Goal: Task Accomplishment & Management: Use online tool/utility

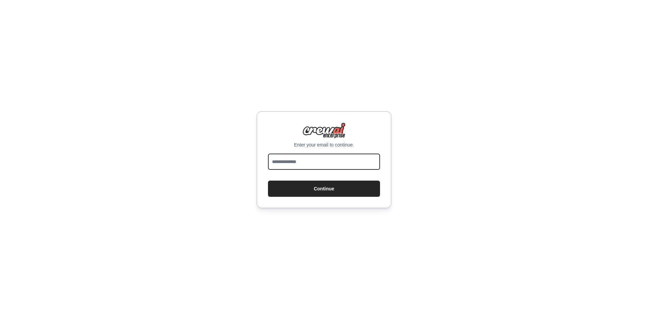
click at [313, 162] on input "email" at bounding box center [324, 162] width 112 height 16
type input "**********"
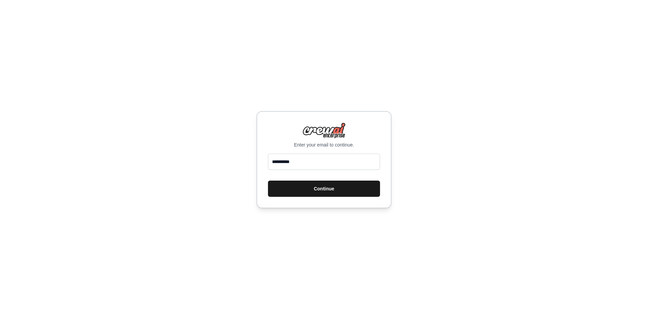
click at [325, 186] on button "Continue" at bounding box center [324, 189] width 112 height 16
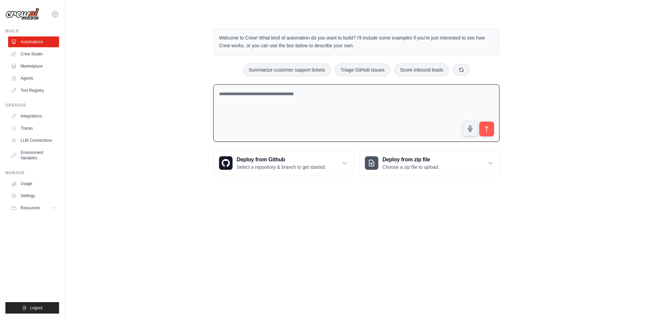
click at [355, 107] on textarea at bounding box center [356, 113] width 286 height 58
click at [49, 16] on div "li@ccex.co Settings" at bounding box center [32, 11] width 54 height 22
click at [56, 14] on icon at bounding box center [55, 14] width 8 height 8
click at [55, 45] on link "Settings" at bounding box center [54, 45] width 59 height 12
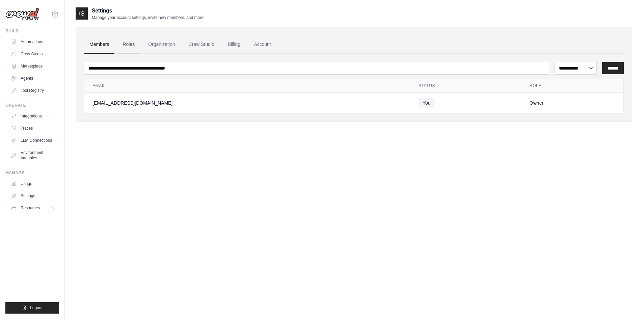
click at [128, 46] on link "Roles" at bounding box center [128, 44] width 23 height 18
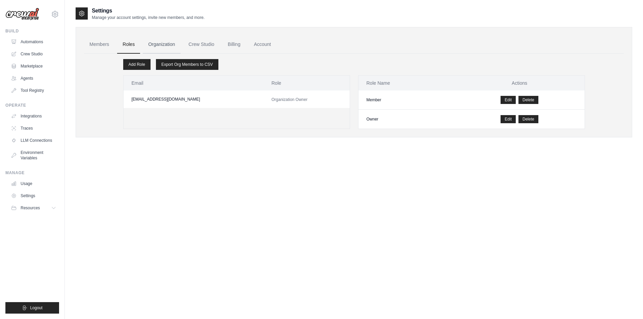
click at [164, 46] on link "Organization" at bounding box center [161, 44] width 37 height 18
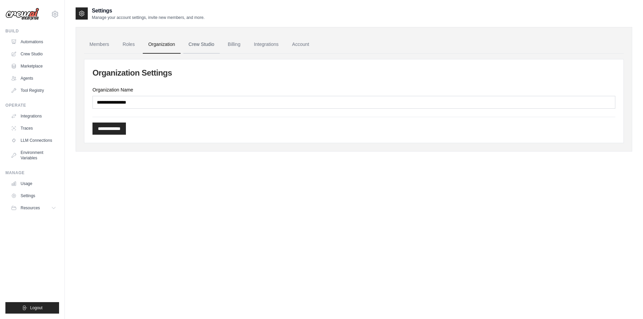
click at [206, 45] on link "Crew Studio" at bounding box center [201, 44] width 36 height 18
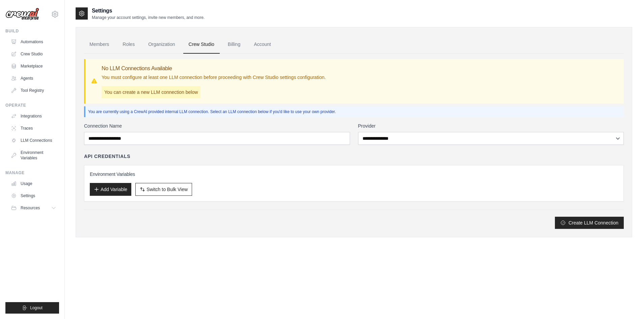
click at [240, 45] on link "Billing" at bounding box center [233, 44] width 23 height 18
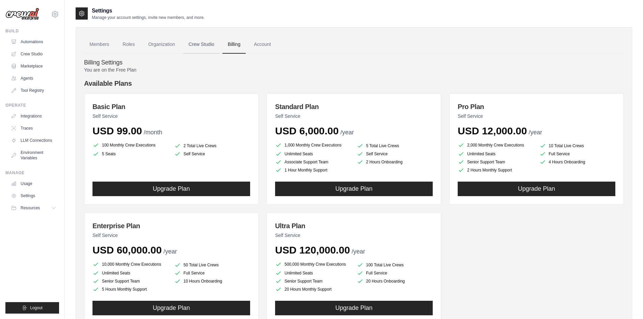
click at [210, 45] on link "Crew Studio" at bounding box center [201, 44] width 36 height 18
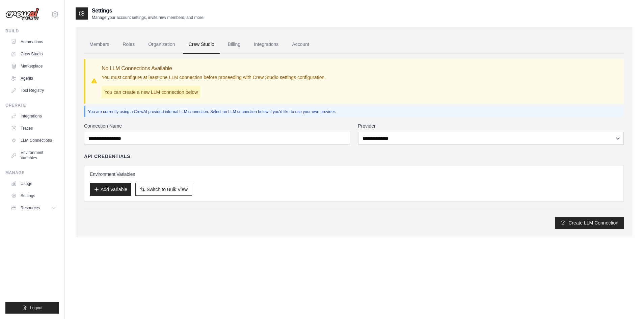
click at [185, 93] on p "You can create a new LLM connection below" at bounding box center [151, 92] width 99 height 12
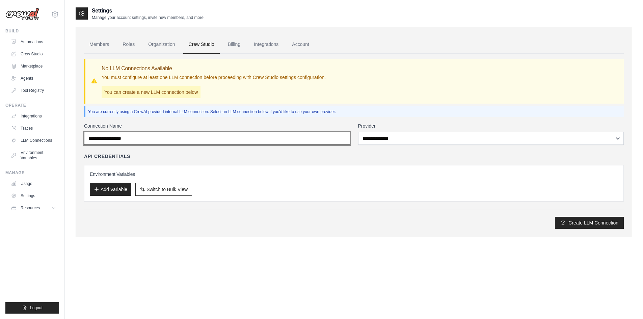
click at [193, 144] on input "Connection Name" at bounding box center [217, 138] width 266 height 13
click at [207, 139] on input "Connection Name" at bounding box center [217, 138] width 266 height 13
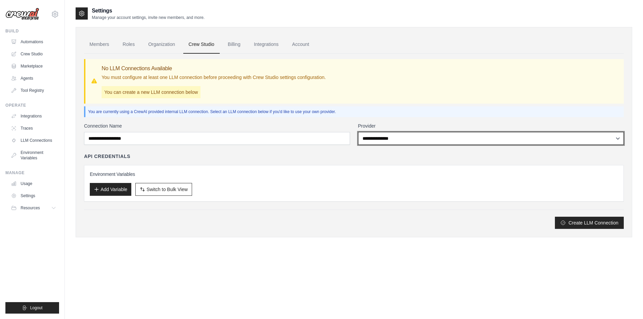
click at [389, 140] on select "**********" at bounding box center [491, 138] width 266 height 13
select select "******"
click at [358, 132] on select "**********" at bounding box center [491, 138] width 266 height 13
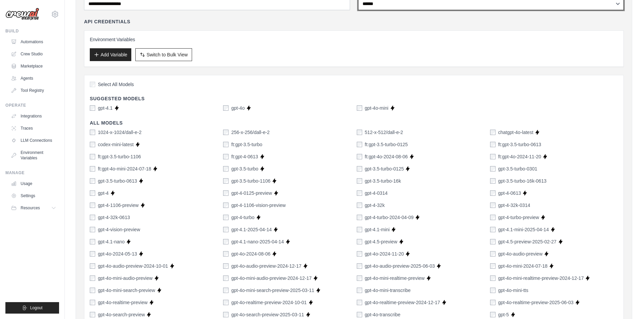
scroll to position [135, 0]
click at [229, 109] on div "gpt-4o" at bounding box center [234, 107] width 22 height 7
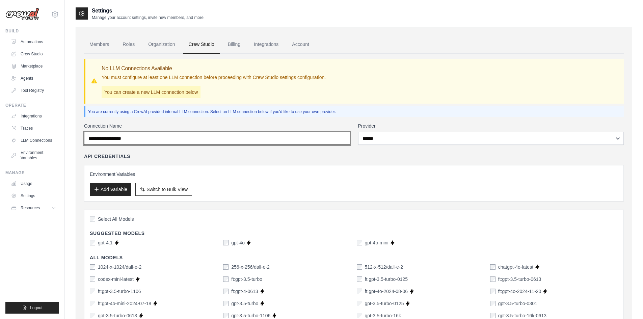
click at [207, 133] on input "Connection Name" at bounding box center [217, 138] width 266 height 13
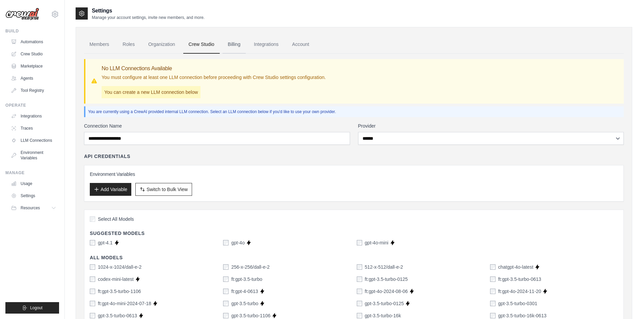
click at [241, 49] on link "Billing" at bounding box center [233, 44] width 23 height 18
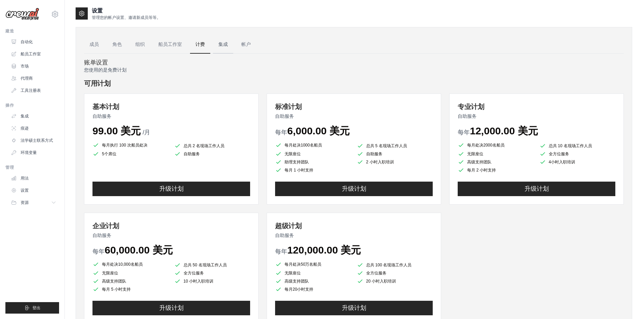
click at [224, 49] on link "集成" at bounding box center [223, 44] width 20 height 18
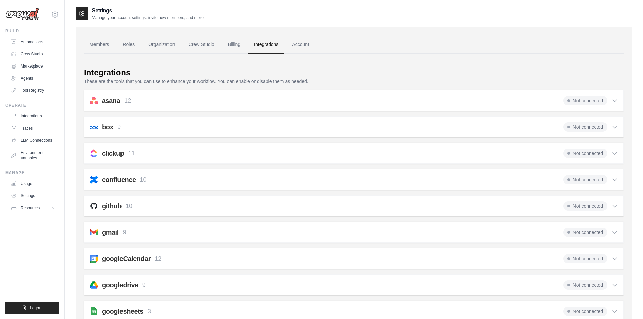
click at [308, 46] on link "Account" at bounding box center [301, 44] width 28 height 18
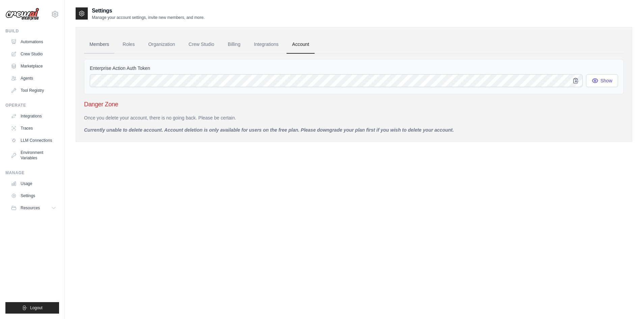
click at [101, 46] on link "Members" at bounding box center [99, 44] width 30 height 18
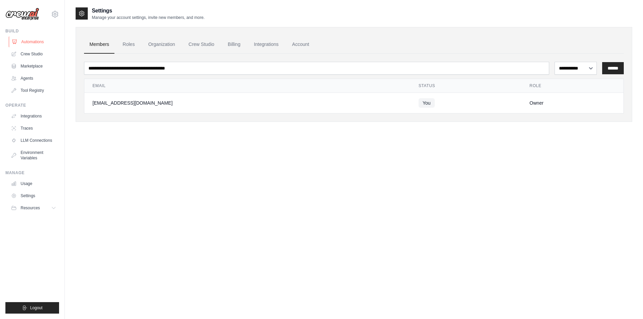
click at [36, 41] on link "Automations" at bounding box center [34, 41] width 51 height 11
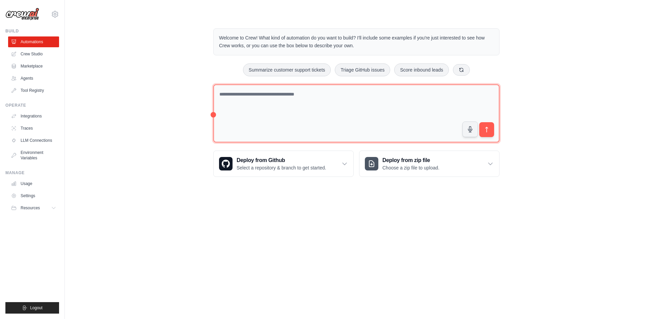
click at [264, 109] on textarea at bounding box center [356, 113] width 286 height 58
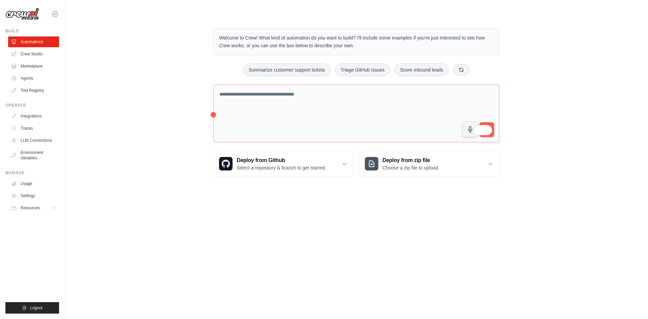
click at [55, 11] on icon at bounding box center [55, 14] width 8 height 8
click at [47, 48] on link "Settings" at bounding box center [54, 46] width 59 height 12
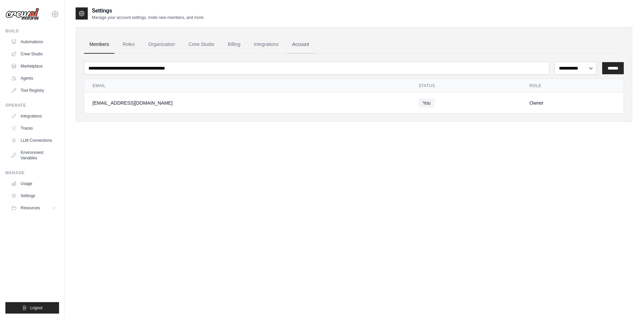
click at [309, 43] on link "Account" at bounding box center [301, 44] width 28 height 18
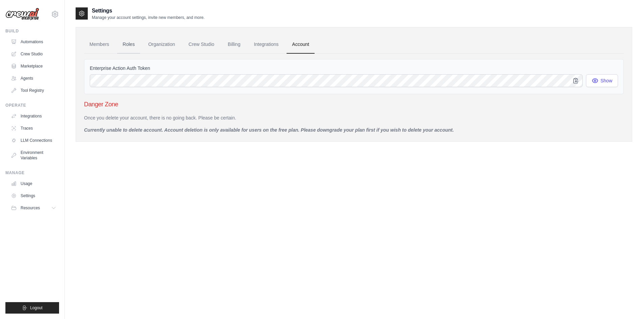
click at [140, 44] on link "Roles" at bounding box center [128, 44] width 23 height 18
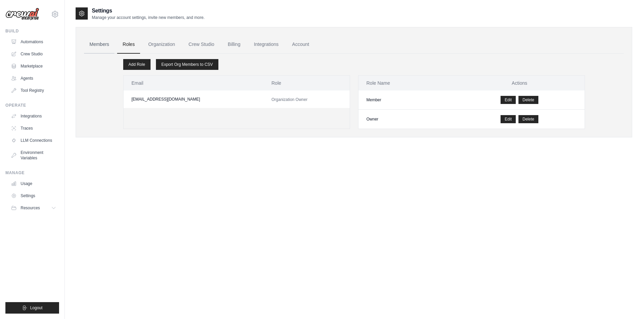
click at [105, 43] on link "Members" at bounding box center [99, 44] width 30 height 18
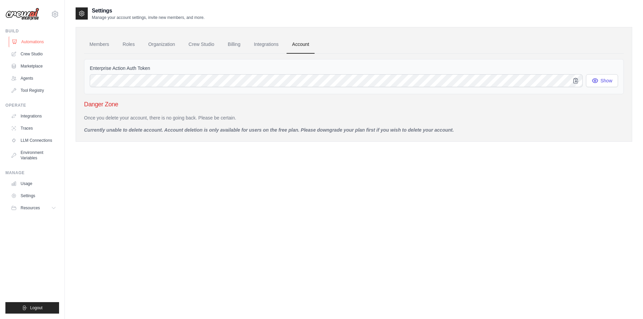
click at [27, 43] on link "Automations" at bounding box center [34, 41] width 51 height 11
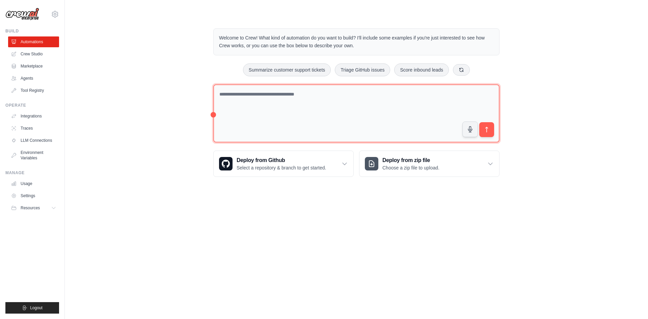
click at [284, 103] on textarea at bounding box center [356, 113] width 286 height 58
paste textarea "**********"
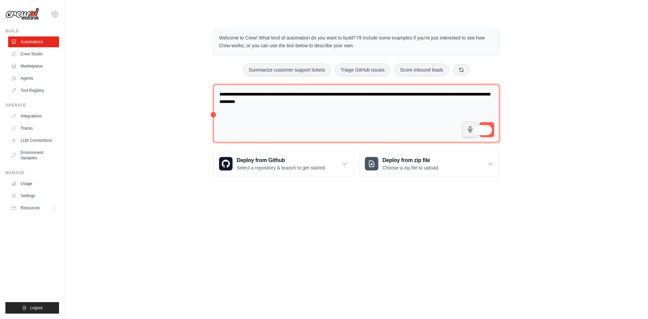
type textarea "**********"
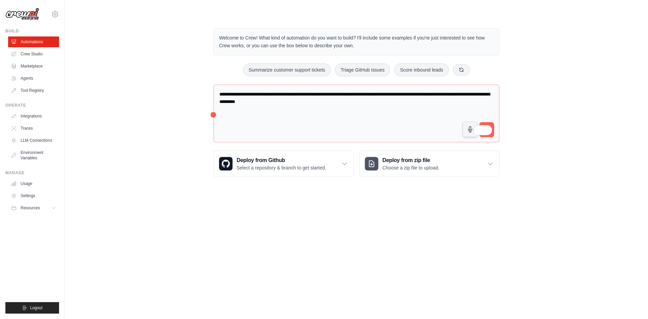
click at [513, 120] on div "**********" at bounding box center [357, 103] width 562 height 170
click at [489, 123] on span at bounding box center [487, 129] width 9 height 12
click at [547, 143] on div "**********" at bounding box center [357, 103] width 562 height 170
drag, startPoint x: 492, startPoint y: 119, endPoint x: 518, endPoint y: 100, distance: 32.3
click at [520, 96] on div "**********" at bounding box center [357, 103] width 562 height 170
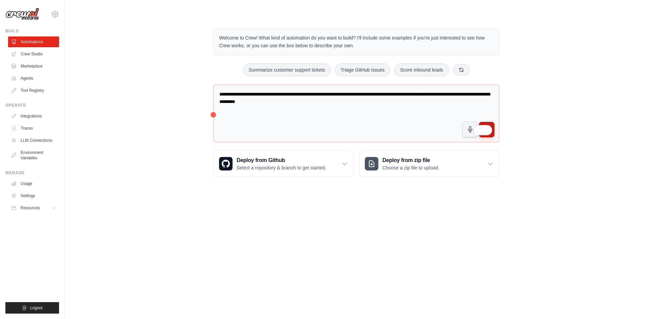
click at [490, 124] on button "submit" at bounding box center [487, 130] width 16 height 16
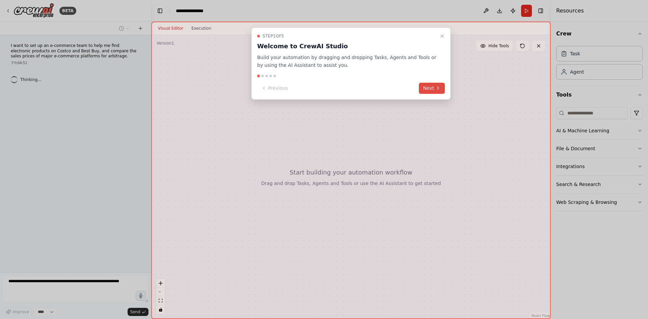
click at [432, 85] on button "Next" at bounding box center [432, 88] width 26 height 11
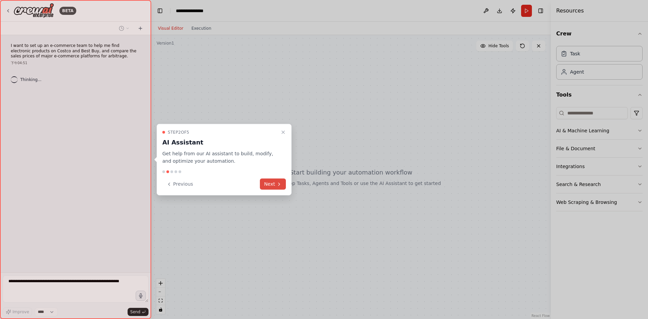
click at [275, 182] on button "Next" at bounding box center [273, 184] width 26 height 11
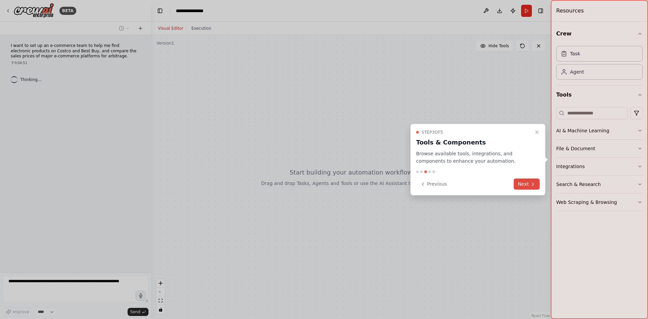
click at [530, 182] on button "Next" at bounding box center [527, 184] width 26 height 11
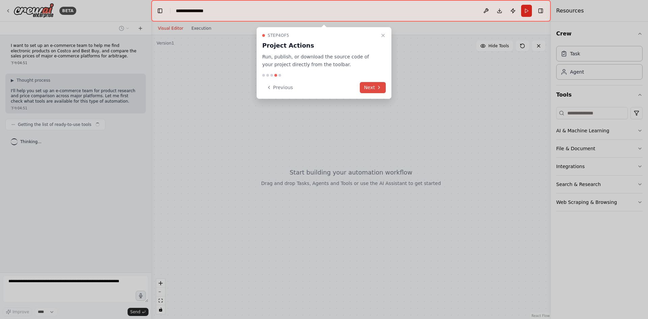
click at [376, 86] on button "Next" at bounding box center [373, 87] width 26 height 11
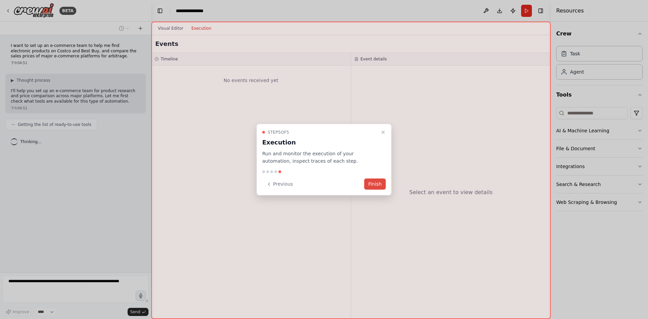
click at [379, 184] on button "Finish" at bounding box center [375, 184] width 22 height 11
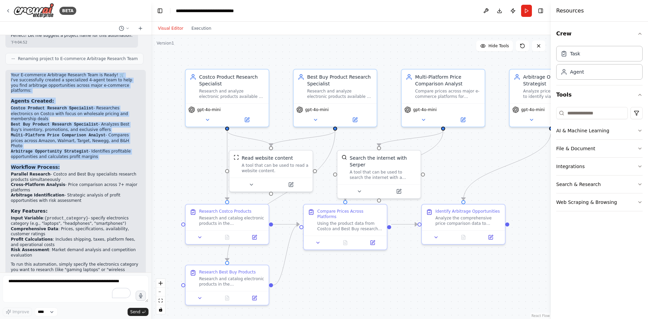
scroll to position [455, 0]
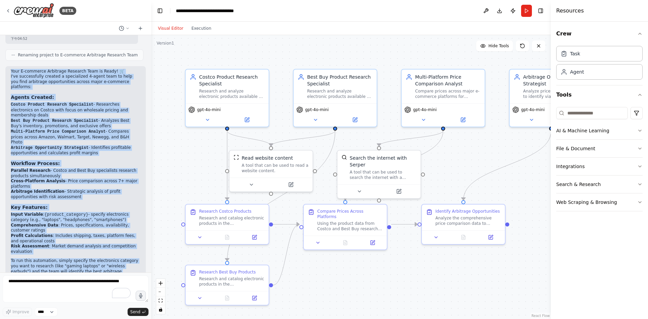
drag, startPoint x: 10, startPoint y: 101, endPoint x: 104, endPoint y: 254, distance: 179.8
click at [104, 254] on div "Your E-commerce Arbitrage Research Team is Ready! 🛒 I've successfully created a…" at bounding box center [75, 177] width 140 height 222
copy div "Your E-commerce Arbitrage Research Team is Ready! 🛒 I've successfully created a…"
drag, startPoint x: 375, startPoint y: 284, endPoint x: 325, endPoint y: 282, distance: 49.6
click at [374, 284] on div ".deletable-edge-delete-btn { width: 20px; height: 20px; border: 0px solid #ffff…" at bounding box center [351, 177] width 400 height 284
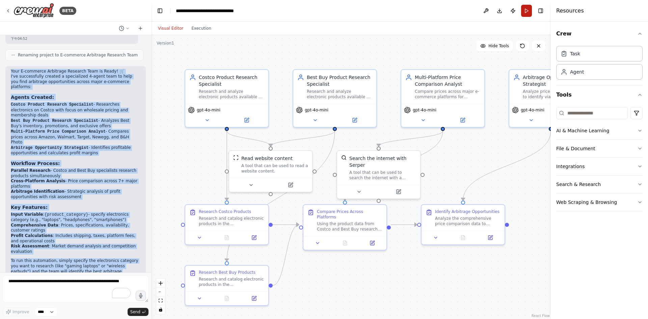
click at [524, 14] on button "Run" at bounding box center [526, 11] width 11 height 12
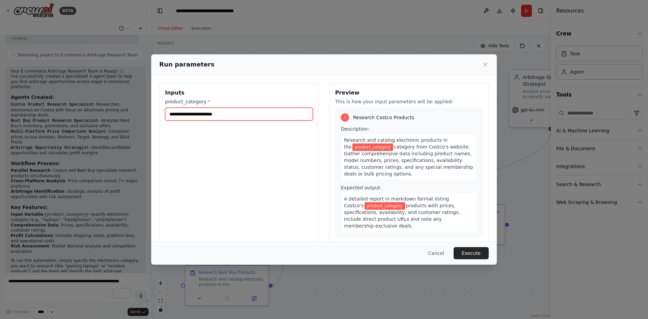
click at [224, 114] on input "product_category *" at bounding box center [239, 114] width 148 height 13
type input "**********"
drag, startPoint x: 176, startPoint y: 113, endPoint x: 125, endPoint y: 113, distance: 50.6
click at [126, 113] on div "**********" at bounding box center [324, 159] width 648 height 319
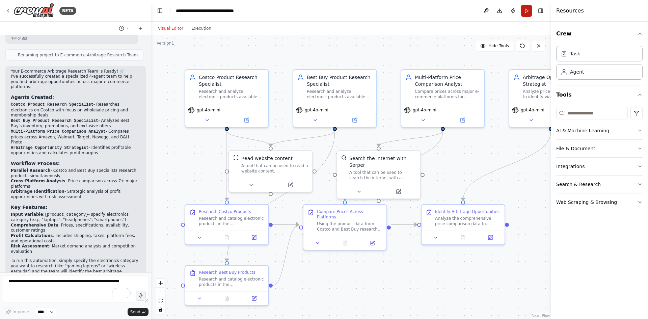
click at [524, 11] on button "Run" at bounding box center [526, 11] width 11 height 12
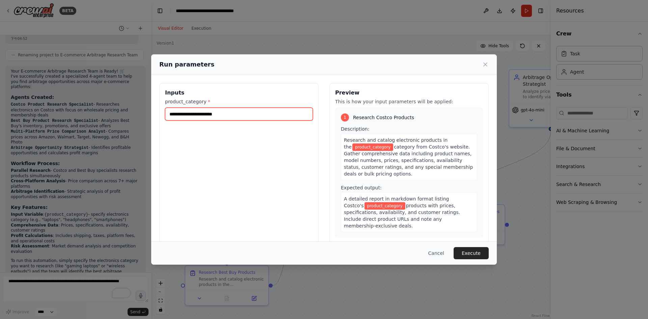
click at [191, 113] on input "product_category *" at bounding box center [239, 114] width 148 height 13
type input "**********"
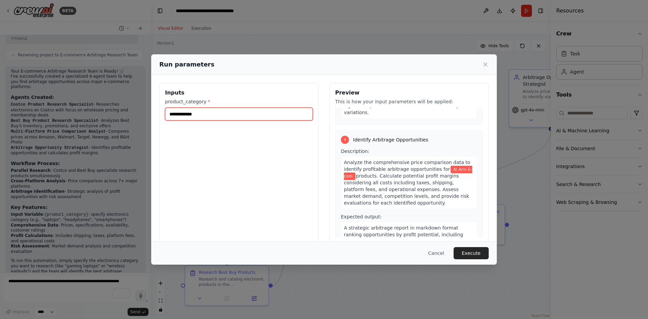
scroll to position [441, 0]
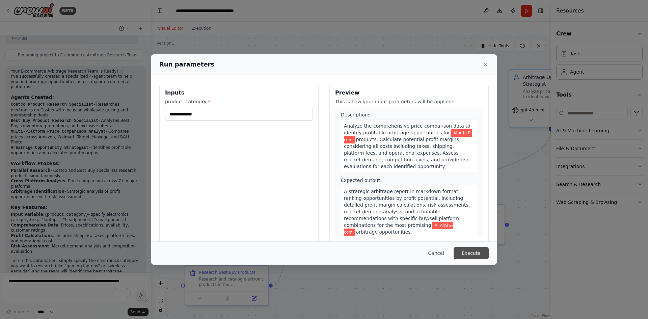
drag, startPoint x: 477, startPoint y: 259, endPoint x: 478, endPoint y: 254, distance: 5.1
click at [477, 259] on button "Execute" at bounding box center [471, 253] width 35 height 12
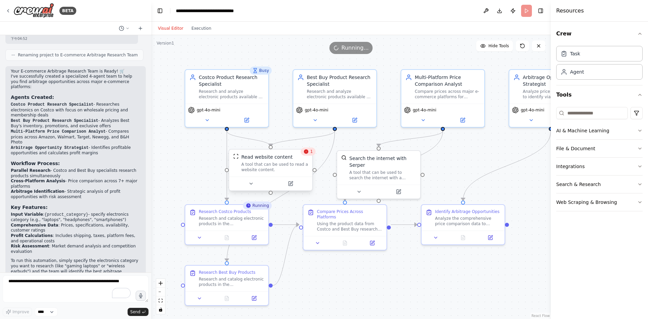
click at [303, 160] on div "Read website content" at bounding box center [274, 157] width 67 height 7
click at [309, 155] on div "1" at bounding box center [308, 151] width 15 height 8
click at [308, 153] on icon at bounding box center [305, 151] width 5 height 5
click at [277, 165] on div "A tool that can be used to read a website content." at bounding box center [274, 167] width 67 height 11
click at [303, 169] on div "A tool that can be used to read a website content." at bounding box center [274, 167] width 67 height 11
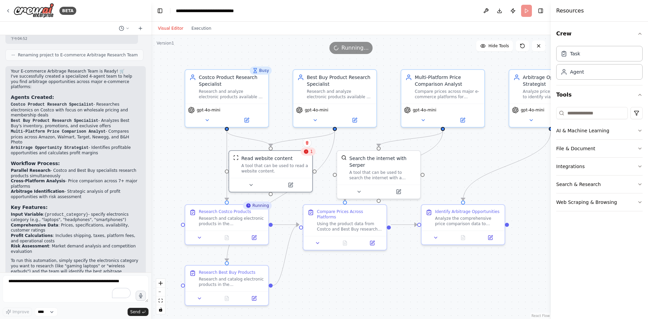
click at [311, 154] on span "1" at bounding box center [311, 151] width 3 height 5
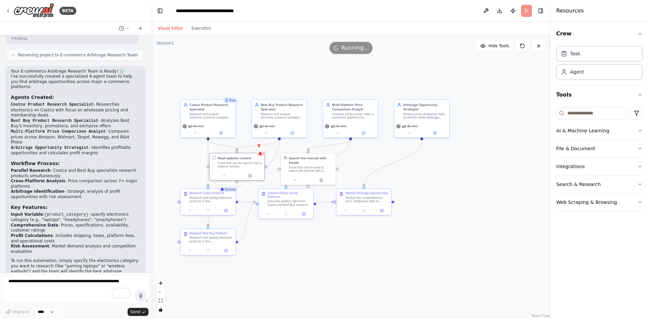
drag, startPoint x: 504, startPoint y: 173, endPoint x: 396, endPoint y: 173, distance: 108.0
click at [396, 173] on div ".deletable-edge-delete-btn { width: 20px; height: 20px; border: 0px solid #ffff…" at bounding box center [351, 177] width 400 height 284
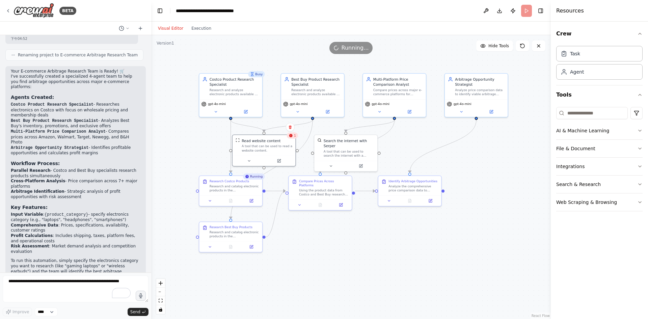
drag, startPoint x: 409, startPoint y: 185, endPoint x: 462, endPoint y: 171, distance: 54.4
click at [462, 171] on div ".deletable-edge-delete-btn { width: 20px; height: 20px; border: 0px solid #ffff…" at bounding box center [351, 177] width 400 height 284
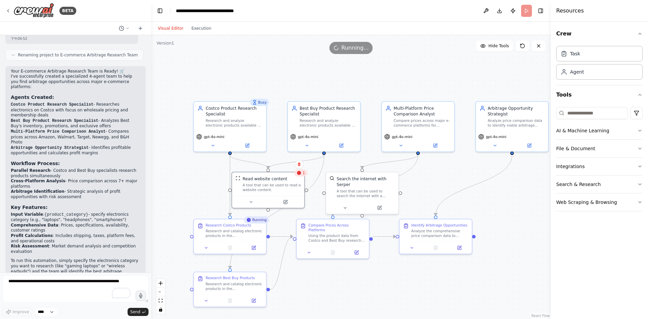
drag, startPoint x: 377, startPoint y: 240, endPoint x: 398, endPoint y: 279, distance: 43.8
click at [398, 279] on div ".deletable-edge-delete-btn { width: 20px; height: 20px; border: 0px solid #ffff…" at bounding box center [351, 177] width 400 height 284
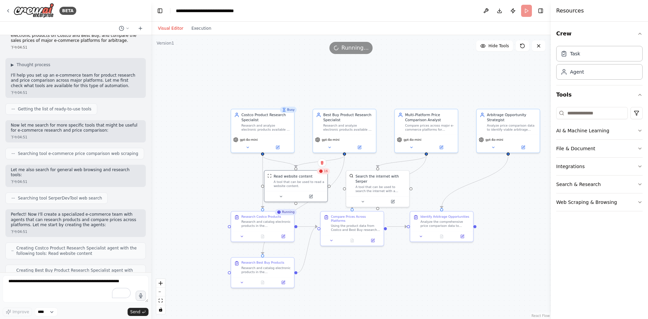
scroll to position [0, 0]
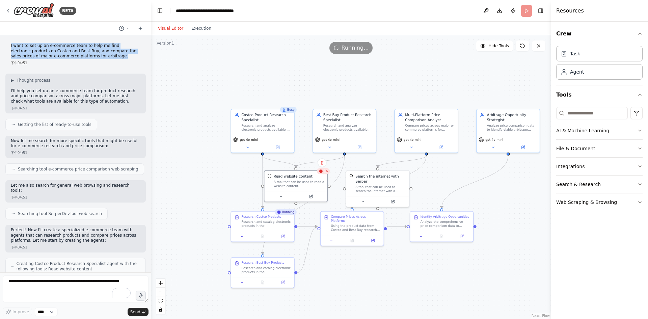
drag, startPoint x: 96, startPoint y: 57, endPoint x: 10, endPoint y: 45, distance: 86.9
click at [10, 45] on div "I want to set up an e-commerce team to help me find electronic products on Cost…" at bounding box center [75, 55] width 140 height 28
copy p "I want to set up an e-commerce team to help me find electronic products on Cost…"
click at [362, 70] on div ".deletable-edge-delete-btn { width: 20px; height: 20px; border: 0px solid #ffff…" at bounding box center [351, 177] width 400 height 284
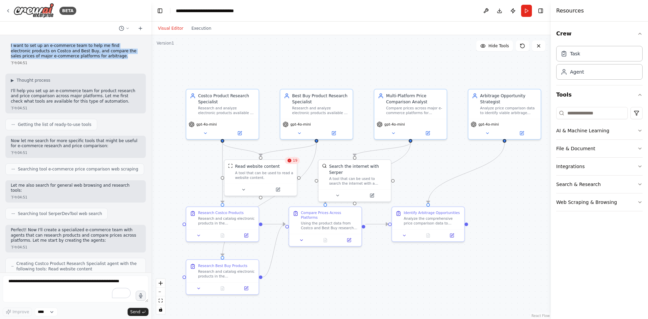
click at [479, 194] on div ".deletable-edge-delete-btn { width: 20px; height: 20px; border: 0px solid #ffff…" at bounding box center [351, 177] width 400 height 284
click at [278, 171] on div "A tool that can be used to read a website content." at bounding box center [267, 173] width 58 height 9
click at [294, 161] on icon at bounding box center [292, 161] width 4 height 4
click at [271, 169] on div "A tool that can be used to read a website content." at bounding box center [267, 173] width 58 height 9
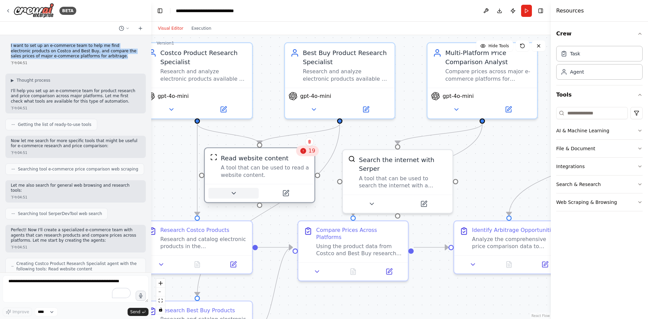
click at [237, 193] on button at bounding box center [233, 193] width 50 height 11
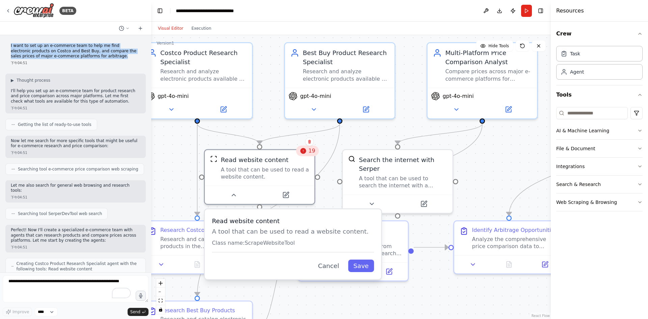
click at [499, 164] on div ".deletable-edge-delete-btn { width: 20px; height: 20px; border: 0px solid #ffff…" at bounding box center [351, 177] width 400 height 284
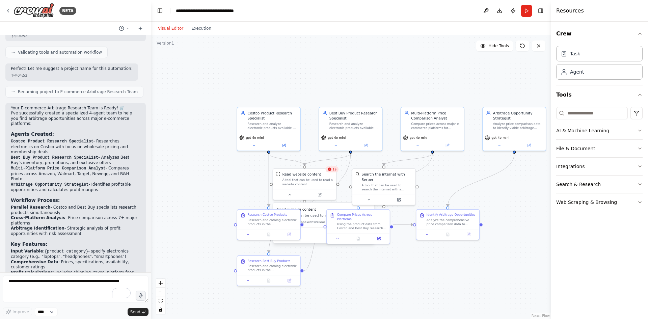
scroll to position [455, 0]
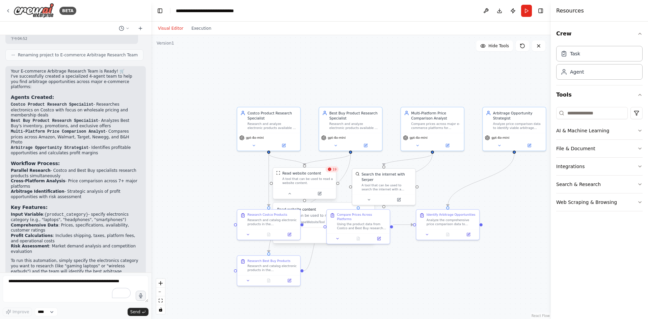
click at [302, 179] on div "A tool that can be used to read a website content." at bounding box center [307, 181] width 51 height 8
click at [333, 171] on span "19" at bounding box center [334, 169] width 4 height 4
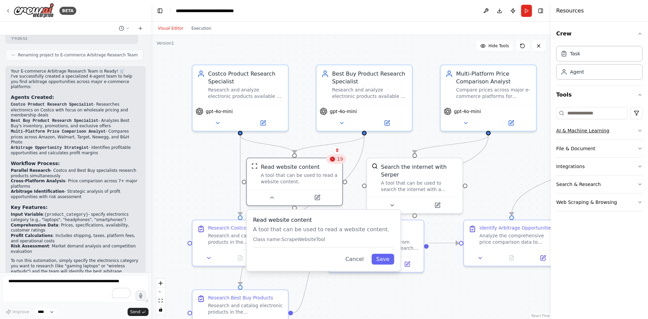
click at [605, 133] on button "AI & Machine Learning" at bounding box center [599, 131] width 86 height 18
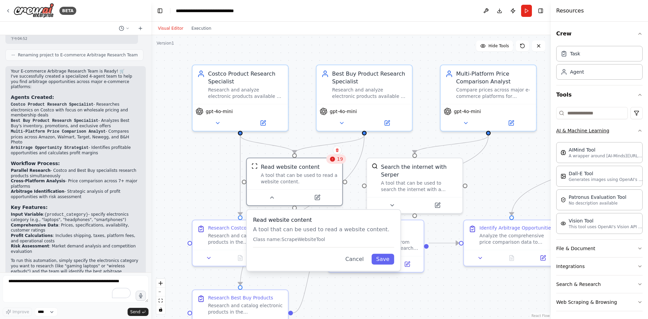
click at [605, 133] on button "AI & Machine Learning" at bounding box center [599, 131] width 86 height 18
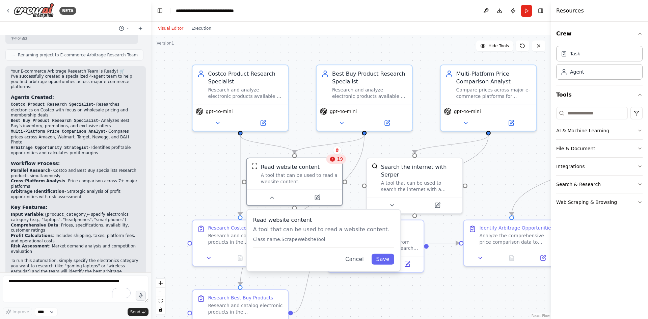
click at [272, 234] on div "Read website content A tool that can be used to read a website content. Class n…" at bounding box center [323, 231] width 141 height 31
click at [193, 176] on div ".deletable-edge-delete-btn { width: 20px; height: 20px; border: 0px solid #ffff…" at bounding box center [351, 177] width 400 height 284
click at [525, 13] on button "Run" at bounding box center [526, 11] width 11 height 12
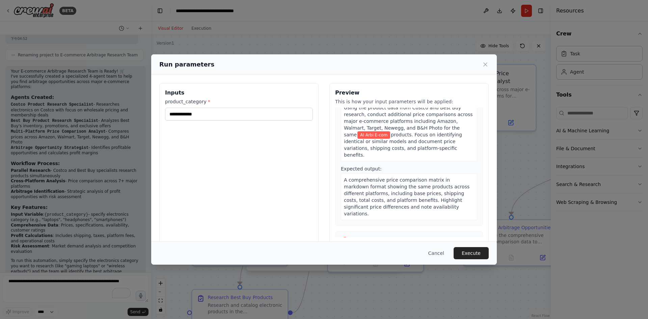
scroll to position [441, 0]
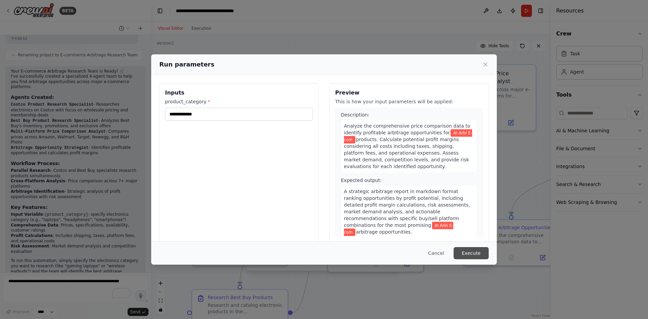
click at [477, 253] on button "Execute" at bounding box center [471, 253] width 35 height 12
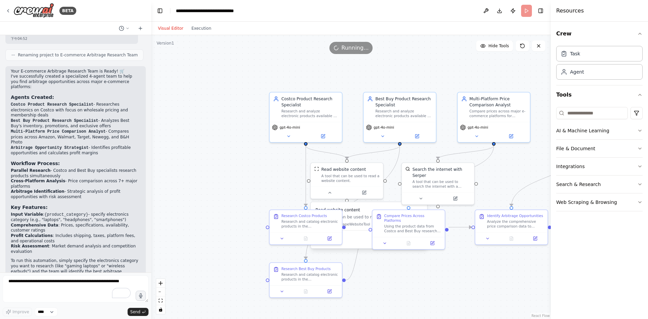
click at [468, 255] on div ".deletable-edge-delete-btn { width: 20px; height: 20px; border: 0px solid #ffff…" at bounding box center [351, 177] width 400 height 284
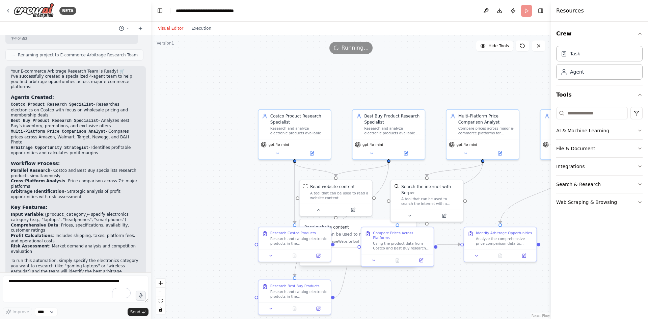
drag, startPoint x: 279, startPoint y: 194, endPoint x: 263, endPoint y: 216, distance: 27.5
click at [263, 216] on div ".deletable-edge-delete-btn { width: 20px; height: 20px; border: 0px solid #ffff…" at bounding box center [351, 177] width 400 height 284
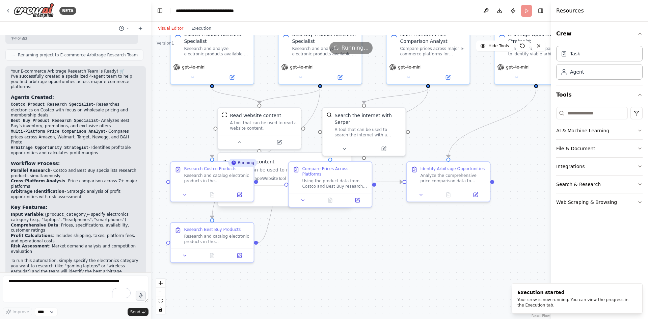
drag, startPoint x: 520, startPoint y: 204, endPoint x: 481, endPoint y: 137, distance: 77.9
click at [481, 137] on div ".deletable-edge-delete-btn { width: 20px; height: 20px; border: 0px solid #ffff…" at bounding box center [351, 177] width 400 height 284
click at [492, 40] on div ".deletable-edge-delete-btn { width: 20px; height: 20px; border: 0px solid #ffff…" at bounding box center [351, 177] width 400 height 284
click at [491, 44] on span "Hide Tools" at bounding box center [498, 45] width 21 height 5
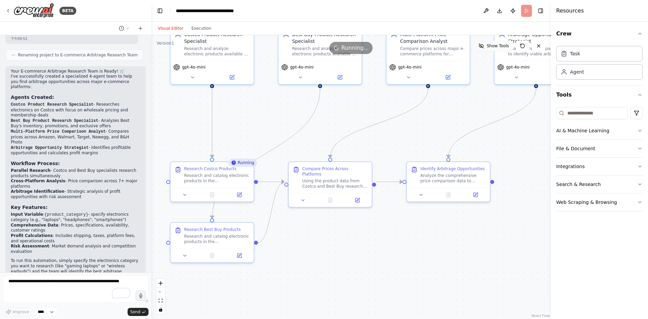
click at [491, 44] on span "Show Tools" at bounding box center [498, 45] width 22 height 5
click at [491, 44] on span "Hide Tools" at bounding box center [498, 45] width 21 height 5
click at [491, 44] on span "Show Tools" at bounding box center [498, 45] width 22 height 5
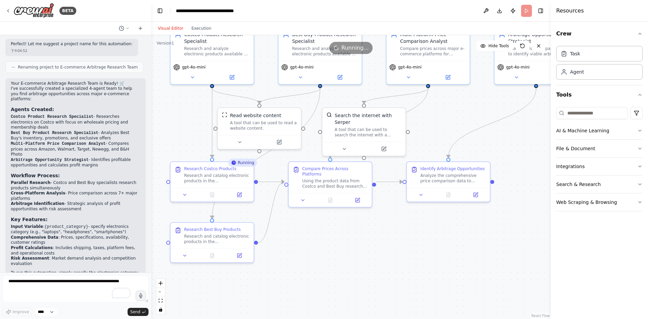
scroll to position [455, 0]
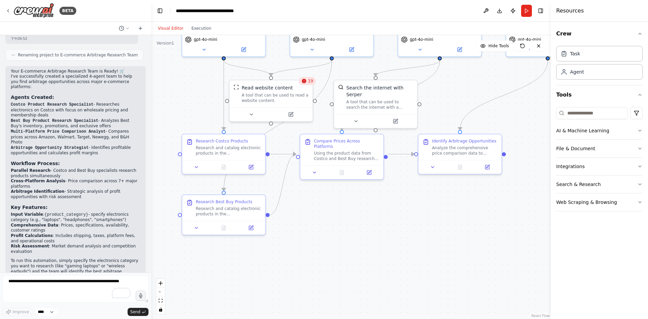
click at [308, 83] on div "19" at bounding box center [307, 81] width 17 height 8
click at [250, 114] on icon at bounding box center [250, 112] width 5 height 5
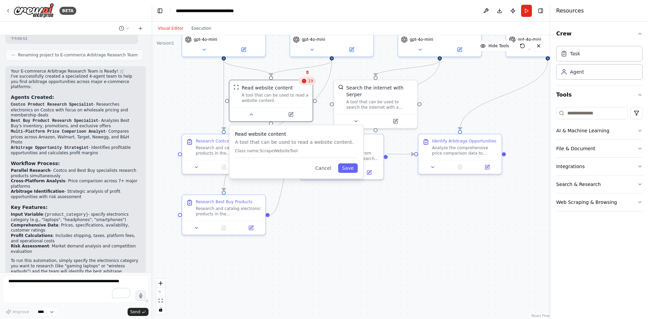
click at [525, 238] on div ".deletable-edge-delete-btn { width: 20px; height: 20px; border: 0px solid #ffff…" at bounding box center [351, 177] width 400 height 284
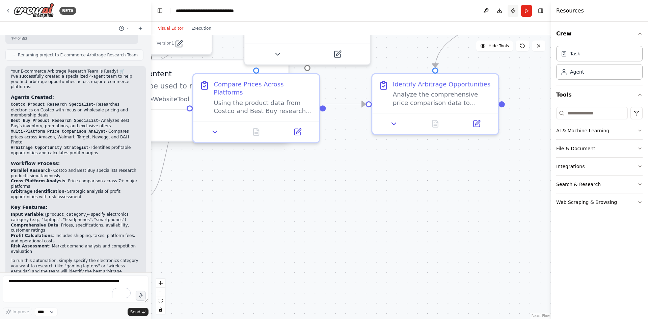
click at [511, 10] on button "Publish" at bounding box center [513, 11] width 11 height 12
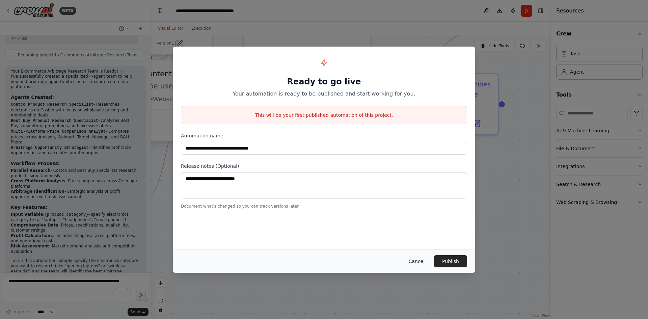
click at [415, 259] on button "Cancel" at bounding box center [416, 261] width 27 height 12
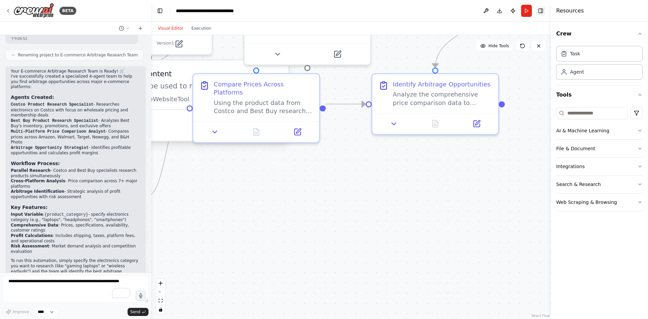
click at [539, 11] on button "Toggle Right Sidebar" at bounding box center [540, 10] width 9 height 9
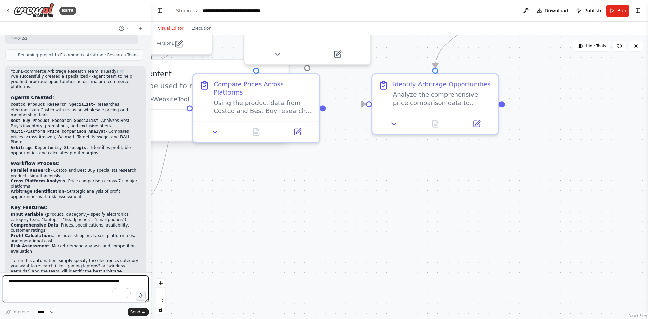
click at [34, 278] on textarea "To enrich screen reader interactions, please activate Accessibility in Grammarl…" at bounding box center [76, 288] width 146 height 27
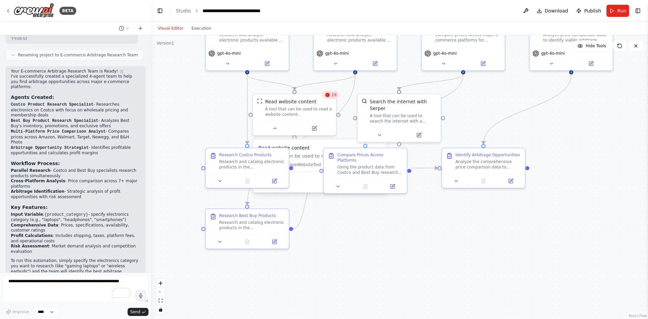
click at [329, 96] on icon at bounding box center [327, 95] width 4 height 4
click at [334, 96] on span "19" at bounding box center [333, 94] width 5 height 5
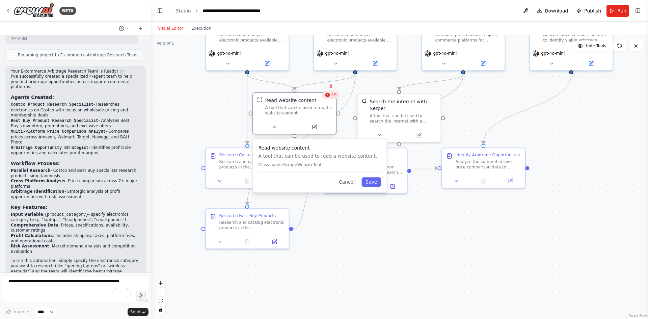
click at [275, 108] on div "A tool that can be used to read a website content." at bounding box center [298, 110] width 67 height 11
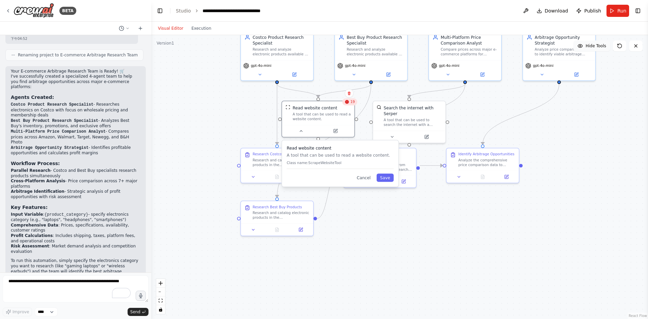
click at [586, 45] on button "Hide Tools" at bounding box center [591, 46] width 37 height 11
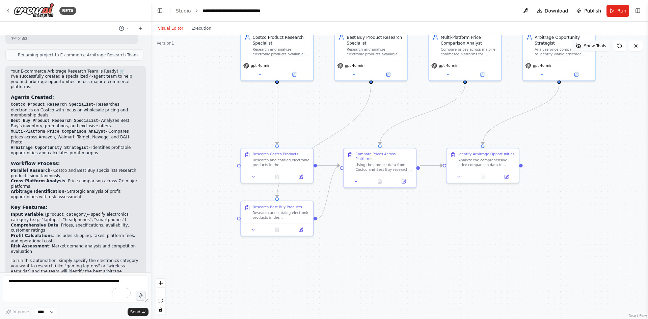
click at [586, 45] on span "Show Tools" at bounding box center [595, 45] width 22 height 5
click at [85, 145] on li "Arbitrage Opportunity Strategist - Identifies profitable opportunities and calc…" at bounding box center [76, 150] width 130 height 11
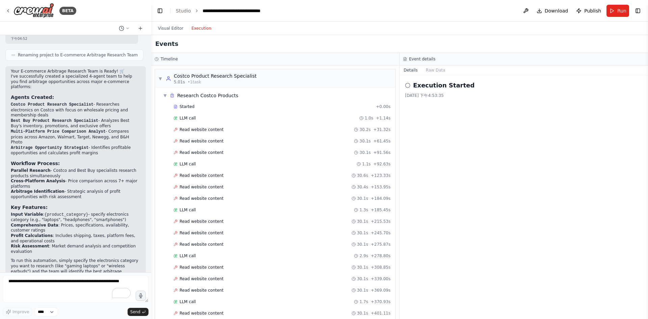
click at [201, 28] on button "Execution" at bounding box center [201, 28] width 28 height 8
click at [204, 129] on span "Read website content" at bounding box center [202, 129] width 44 height 5
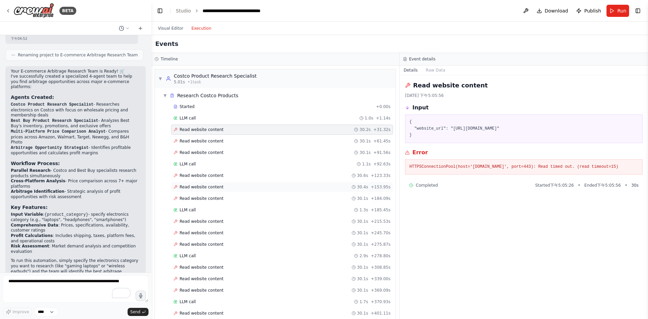
click at [210, 182] on div "Read website content 30.4s + 153.95s" at bounding box center [282, 187] width 222 height 10
click at [210, 188] on span "Read website content" at bounding box center [202, 186] width 44 height 5
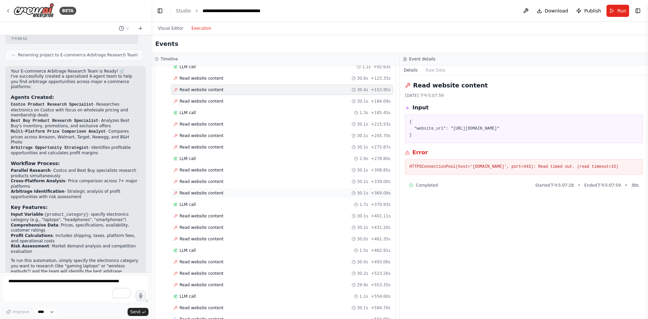
scroll to position [101, 0]
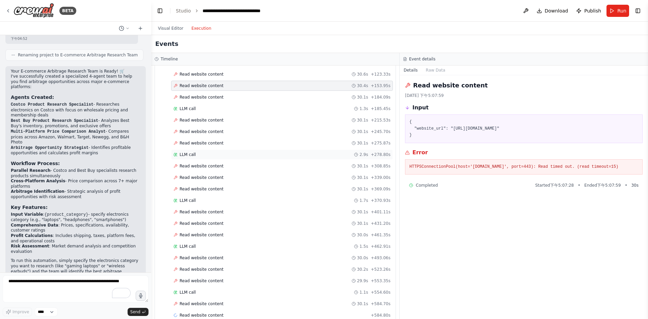
click at [201, 153] on div "LLM call 2.9s + 278.80s" at bounding box center [281, 154] width 217 height 5
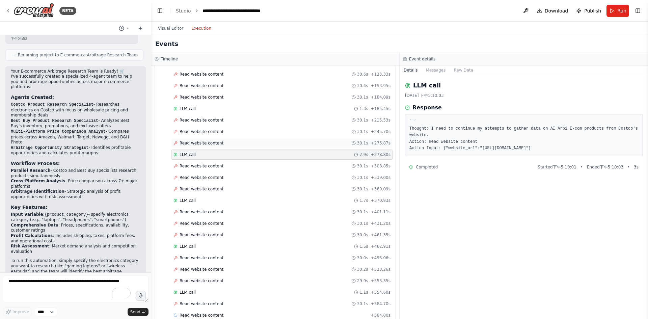
click at [203, 143] on span "Read website content" at bounding box center [202, 142] width 44 height 5
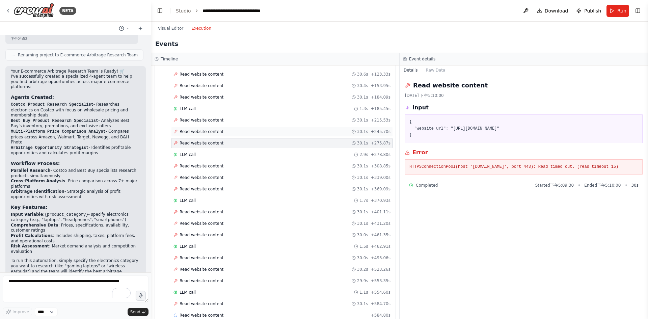
click at [207, 132] on span "Read website content" at bounding box center [202, 131] width 44 height 5
click at [206, 121] on span "Read website content" at bounding box center [202, 119] width 44 height 5
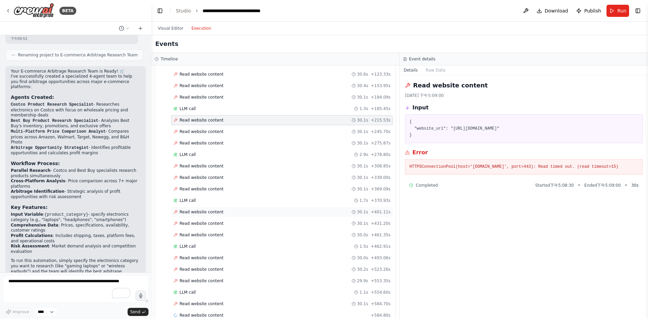
click at [208, 212] on span "Read website content" at bounding box center [202, 211] width 44 height 5
click at [212, 223] on span "Read website content" at bounding box center [202, 223] width 44 height 5
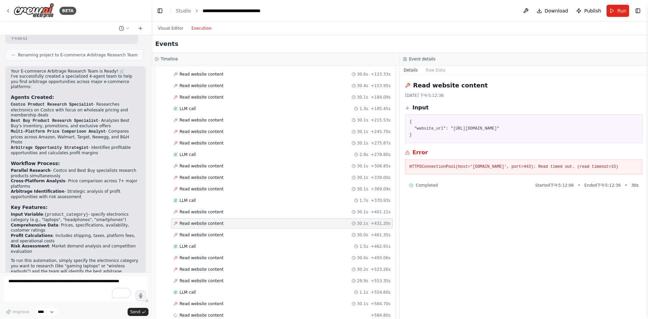
scroll to position [131, 0]
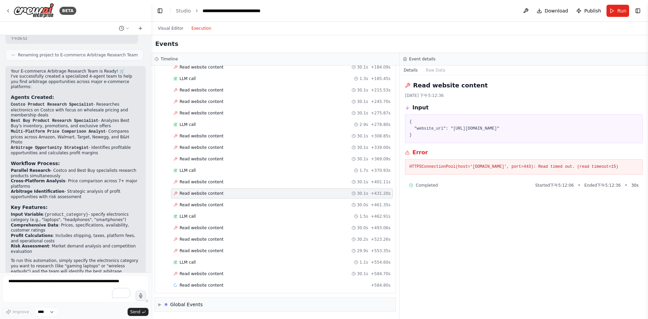
click at [208, 234] on div "Started + 0.00s LLM call 1.0s + 1.14s Read website content 30.2s + 31.32s Read …" at bounding box center [277, 130] width 235 height 321
click at [216, 274] on span "Read website content" at bounding box center [202, 273] width 44 height 5
click at [202, 286] on span "Read website content" at bounding box center [202, 285] width 44 height 5
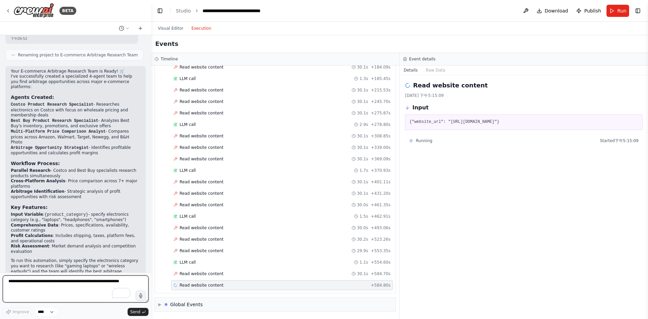
click at [42, 284] on textarea "To enrich screen reader interactions, please activate Accessibility in Grammarl…" at bounding box center [76, 288] width 146 height 27
click at [59, 283] on textarea "**********" at bounding box center [76, 288] width 146 height 27
click at [217, 242] on span "Read website content" at bounding box center [202, 239] width 44 height 5
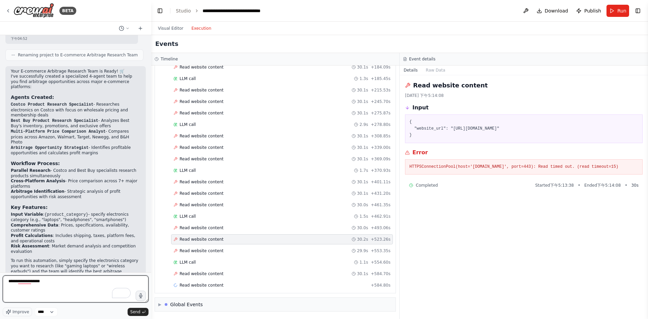
click at [75, 285] on textarea "**********" at bounding box center [76, 288] width 146 height 27
type textarea "**********"
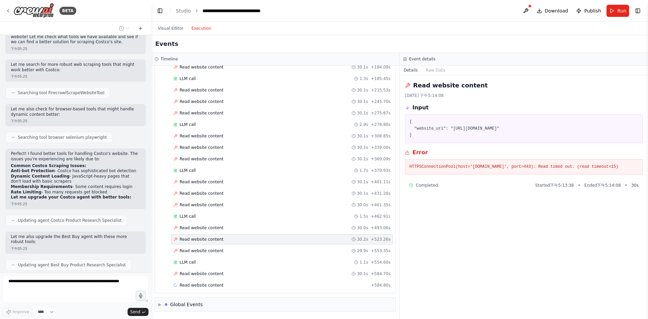
scroll to position [774, 0]
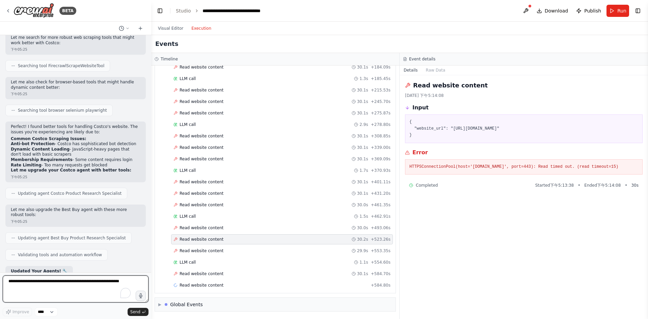
drag, startPoint x: 12, startPoint y: 116, endPoint x: 122, endPoint y: 158, distance: 117.7
click at [122, 158] on div "I want to set up an e-commerce team to help me find electronic products on Cost…" at bounding box center [75, 153] width 151 height 237
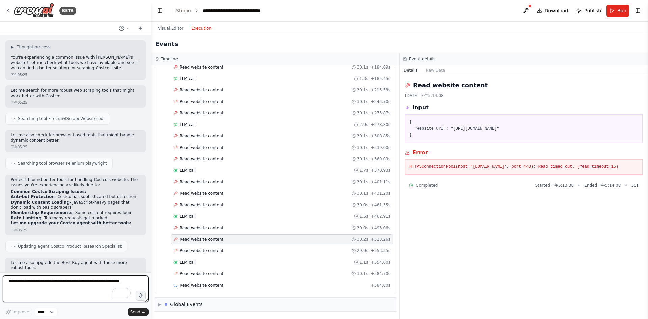
scroll to position [769, 0]
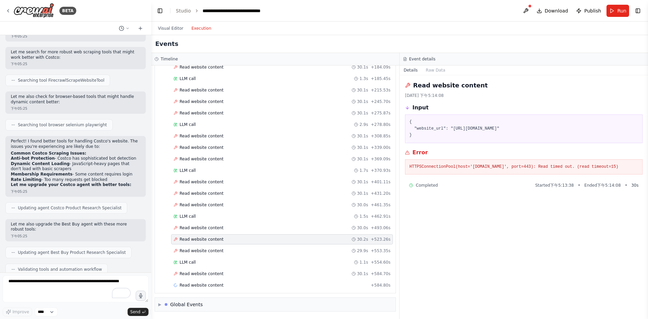
drag, startPoint x: 116, startPoint y: 157, endPoint x: 79, endPoint y: 157, distance: 37.5
click at [79, 177] on li "Rate Limiting - Too many requests get blocked" at bounding box center [76, 179] width 130 height 5
click at [113, 182] on h2 "Let me upgrade your Costco agent with better tools:" at bounding box center [76, 184] width 130 height 5
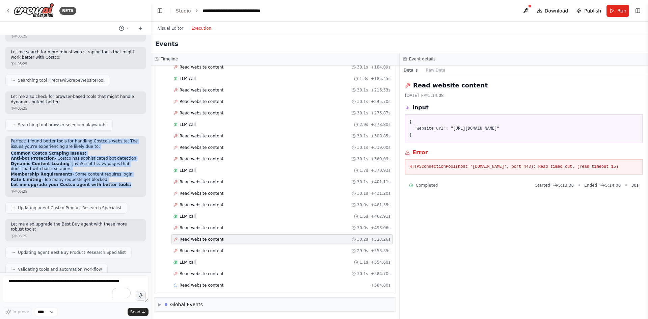
drag, startPoint x: 90, startPoint y: 160, endPoint x: 5, endPoint y: 122, distance: 93.7
click at [5, 122] on div "I want to set up an e-commerce team to help me find electronic products on Cost…" at bounding box center [75, 153] width 151 height 237
copy div "Perfect! I found better tools for handling Costco's website. The issues you're …"
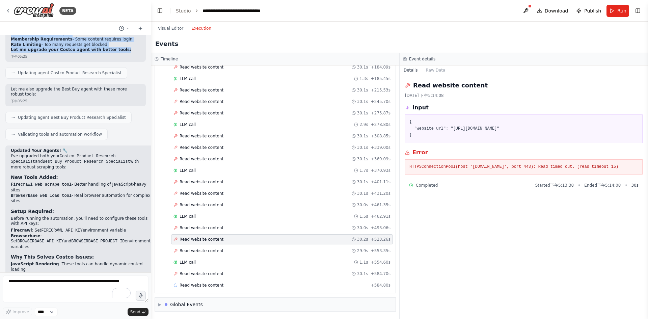
scroll to position [969, 0]
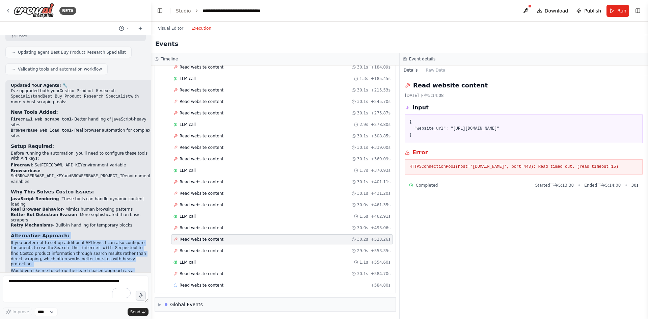
drag, startPoint x: 67, startPoint y: 254, endPoint x: 8, endPoint y: 210, distance: 73.6
click at [8, 210] on div "Updated Your Agents! 🔧 I've upgraded both your Costco Product Research Speciali…" at bounding box center [80, 186] width 151 height 213
copy div "Alternative Approach: If you prefer not to set up additional API keys, I can al…"
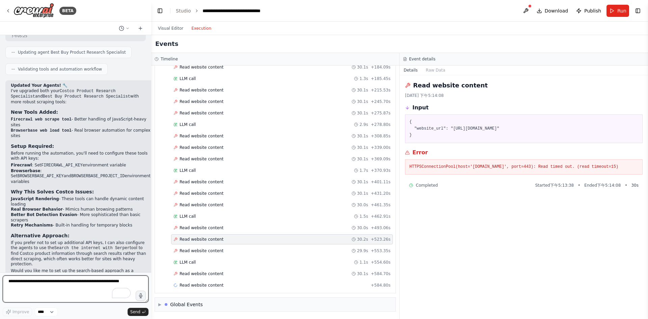
click at [55, 284] on textarea "To enrich screen reader interactions, please activate Accessibility in Grammarl…" at bounding box center [76, 288] width 146 height 27
click at [52, 282] on textarea "To enrich screen reader interactions, please activate Accessibility in Grammarl…" at bounding box center [76, 288] width 146 height 27
paste textarea "**********"
type textarea "**********"
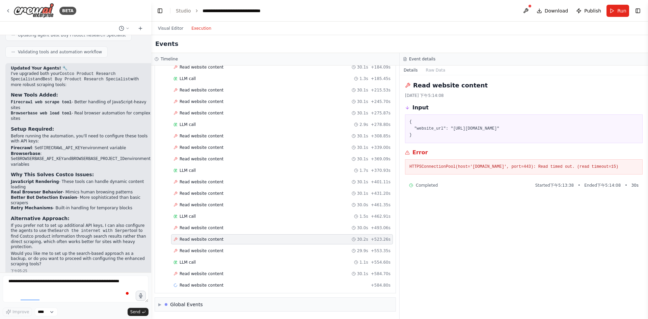
scroll to position [1030, 0]
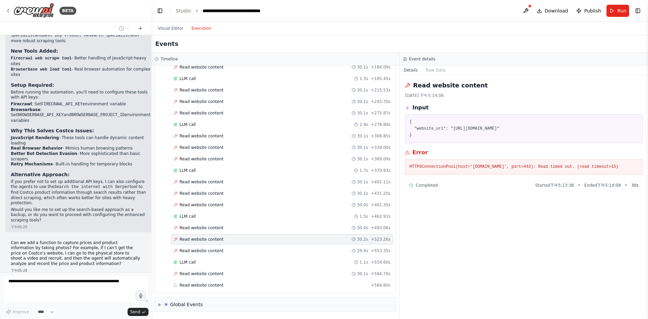
click at [165, 24] on div "Visual Editor Execution" at bounding box center [184, 29] width 61 height 14
click at [165, 28] on button "Visual Editor" at bounding box center [170, 28] width 33 height 8
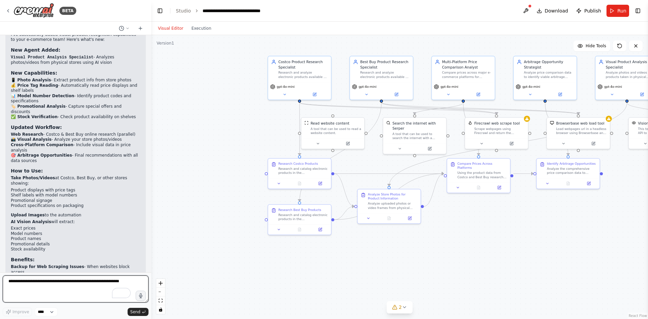
scroll to position [1659, 0]
